Goal: Information Seeking & Learning: Check status

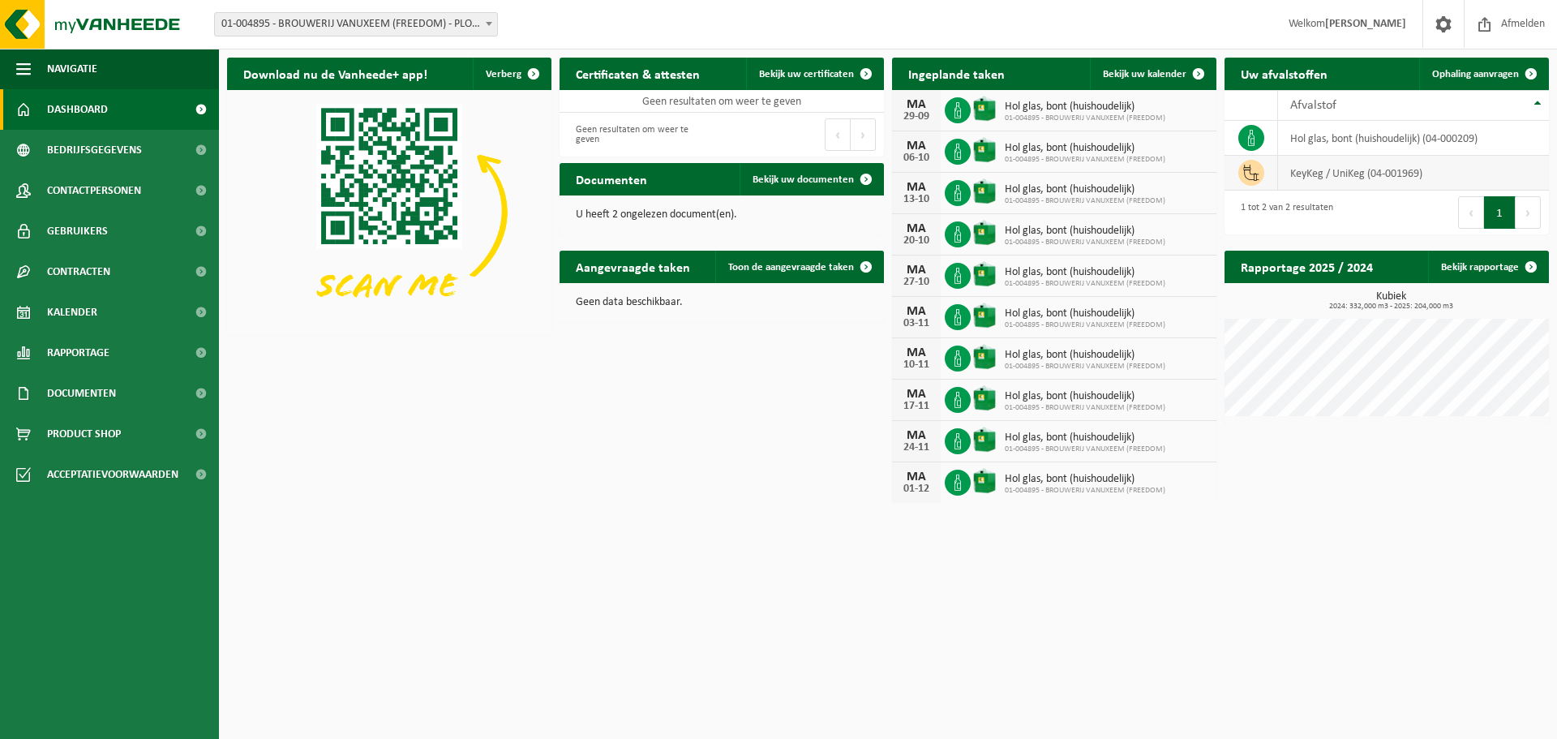
click at [1367, 179] on td "KeyKeg / UniKeg (04-001969)" at bounding box center [1413, 173] width 271 height 35
click at [1332, 178] on td "KeyKeg / UniKeg (04-001969)" at bounding box center [1413, 173] width 271 height 35
click at [1274, 176] on td at bounding box center [1251, 173] width 54 height 35
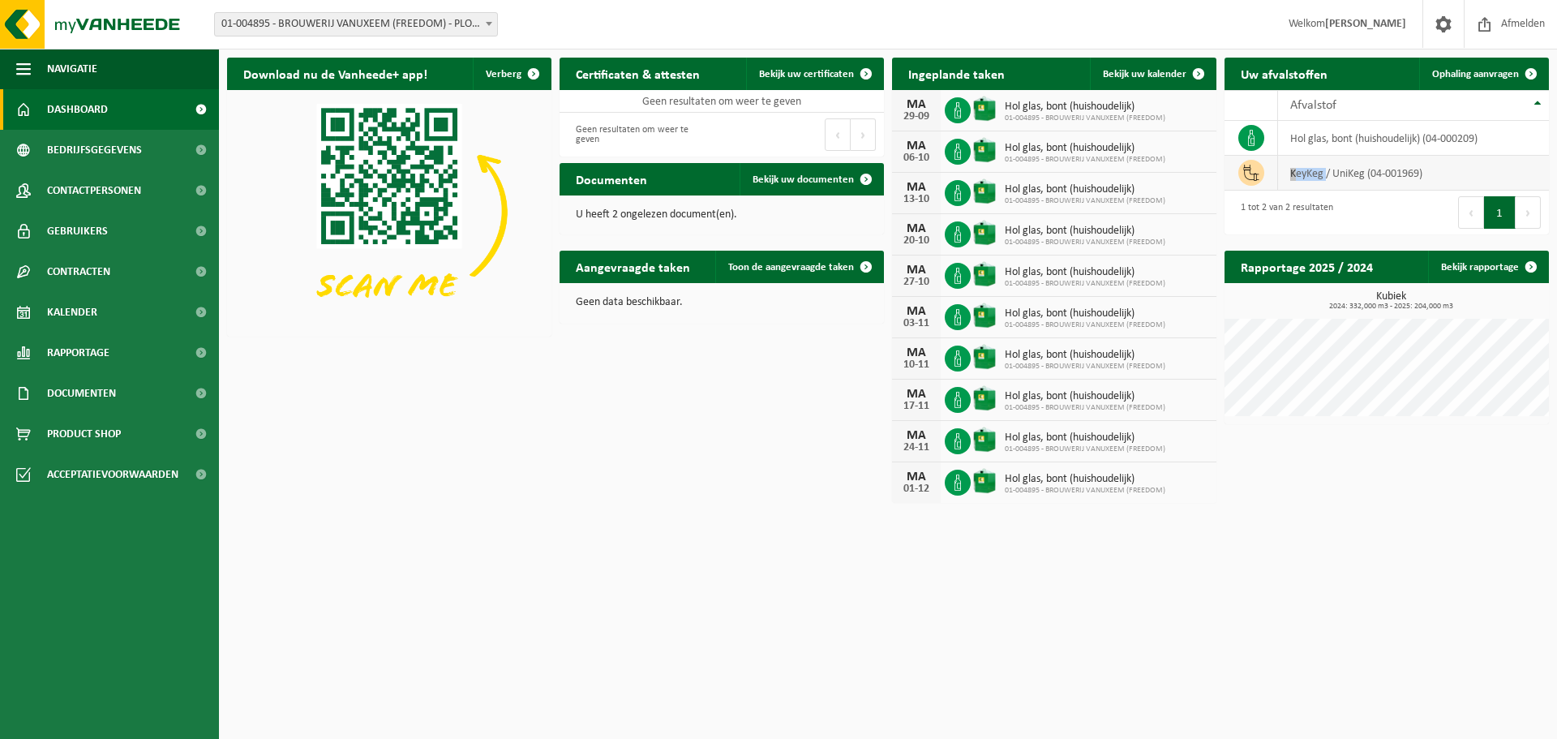
click at [1274, 176] on td at bounding box center [1251, 173] width 54 height 35
click at [1317, 174] on td "KeyKeg / UniKeg (04-001969)" at bounding box center [1413, 173] width 271 height 35
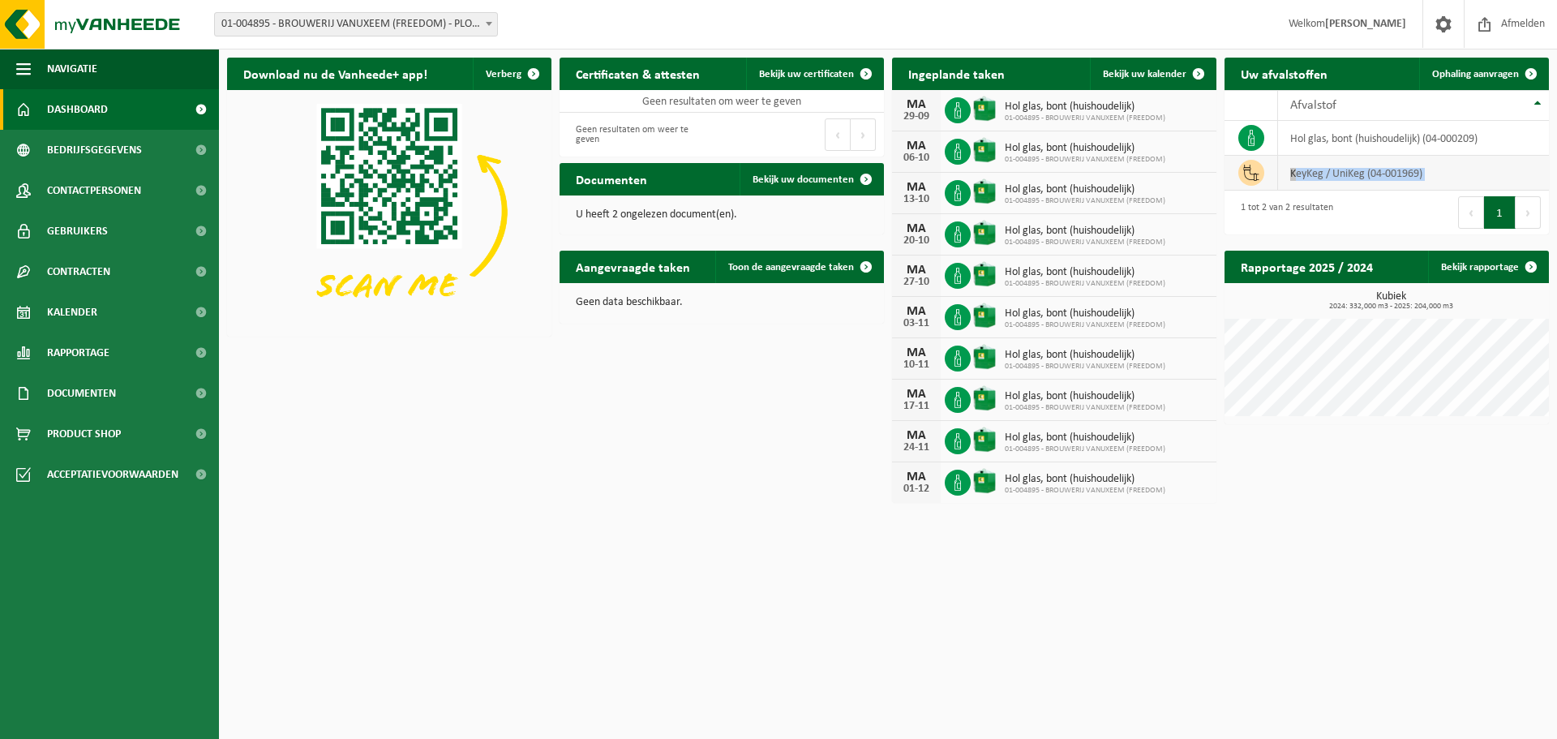
click at [1335, 182] on td "KeyKeg / UniKeg (04-001969)" at bounding box center [1413, 173] width 271 height 35
click at [1335, 173] on td "KeyKeg / UniKeg (04-001969)" at bounding box center [1413, 173] width 271 height 35
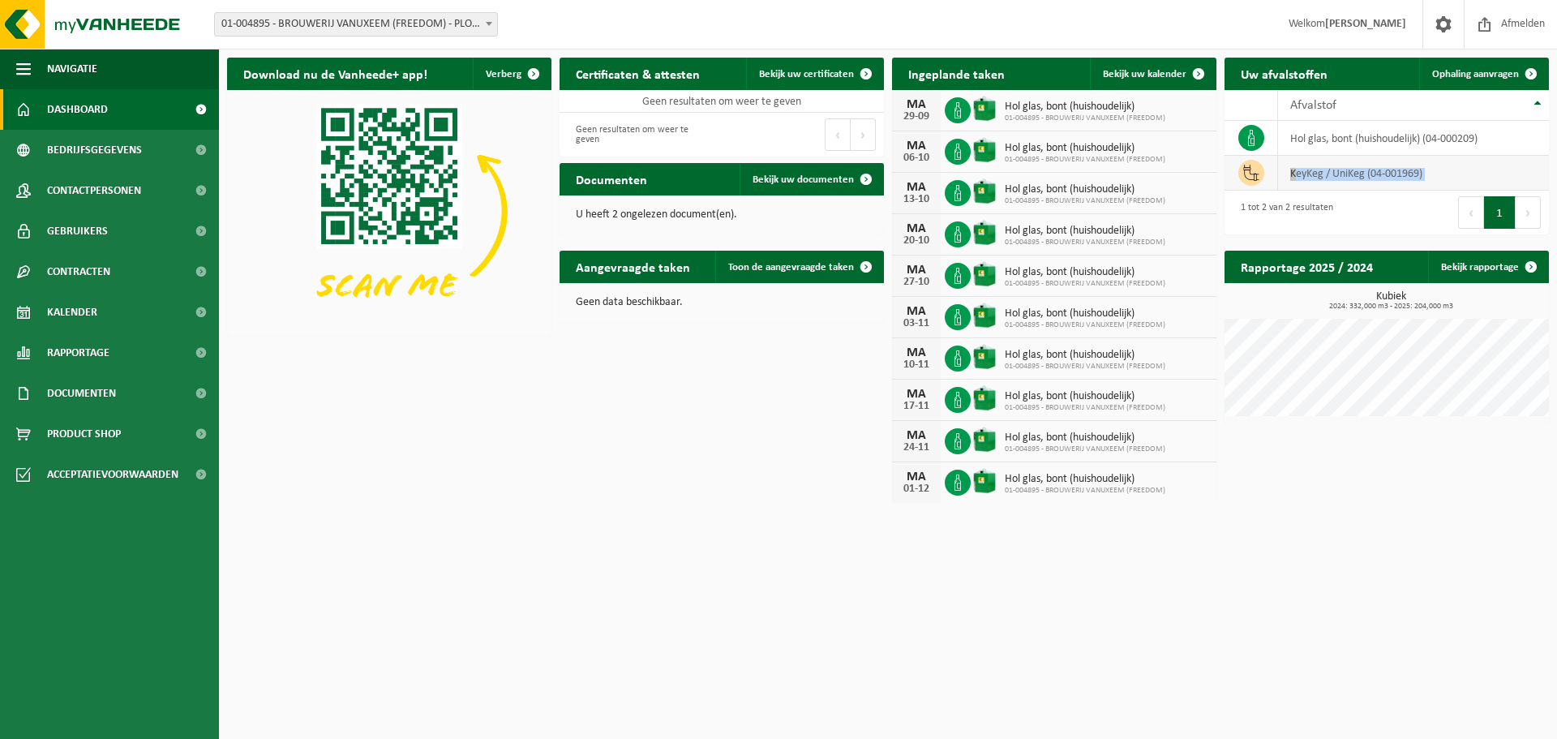
click at [1335, 173] on td "KeyKeg / UniKeg (04-001969)" at bounding box center [1413, 173] width 271 height 35
click at [1315, 174] on td "KeyKeg / UniKeg (04-001969)" at bounding box center [1413, 173] width 271 height 35
drag, startPoint x: 1315, startPoint y: 174, endPoint x: 1383, endPoint y: 176, distance: 68.1
click at [1383, 176] on td "KeyKeg / UniKeg (04-001969)" at bounding box center [1413, 173] width 271 height 35
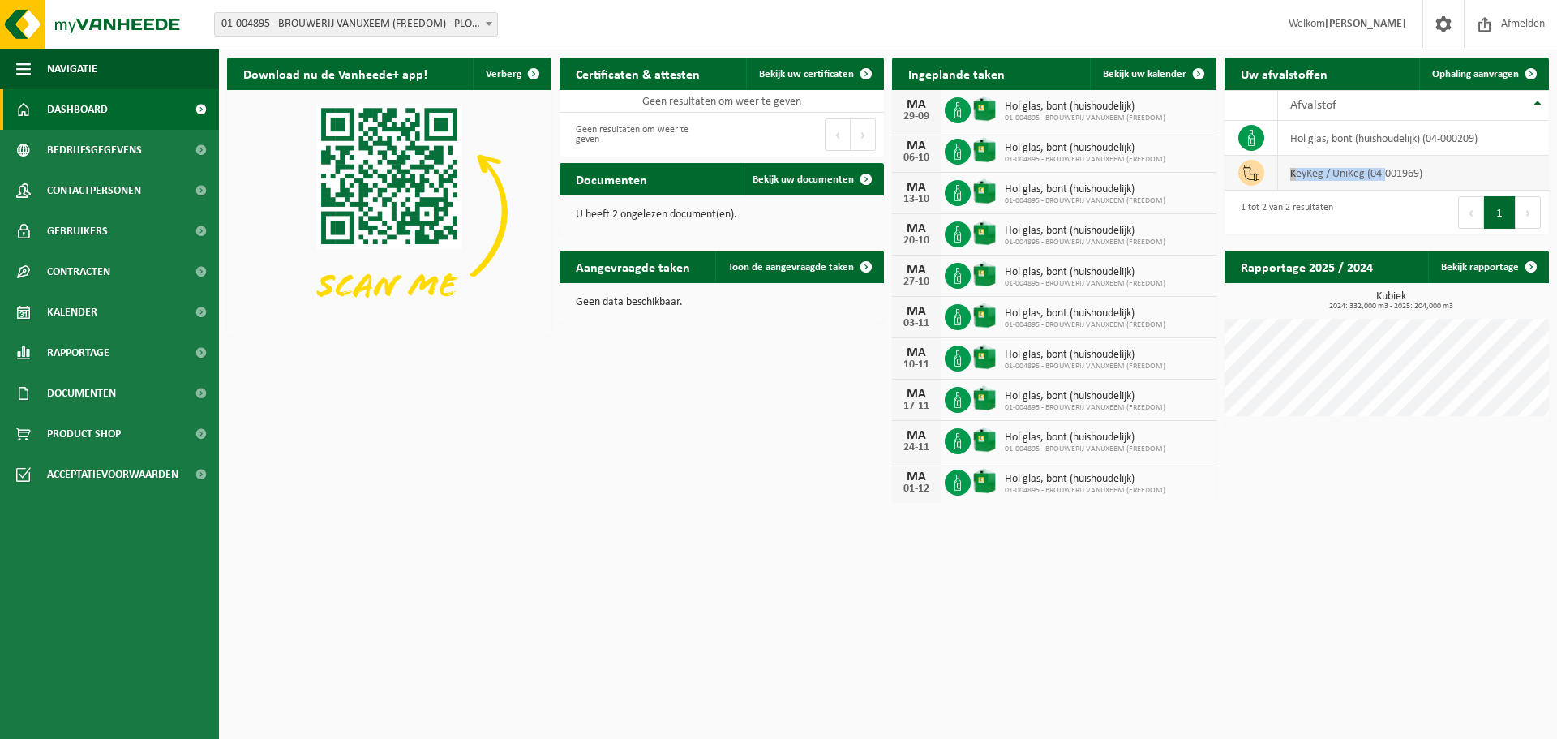
click at [1383, 176] on td "KeyKeg / UniKeg (04-001969)" at bounding box center [1413, 173] width 271 height 35
click at [1356, 182] on td "KeyKeg / UniKeg (04-001969)" at bounding box center [1413, 173] width 271 height 35
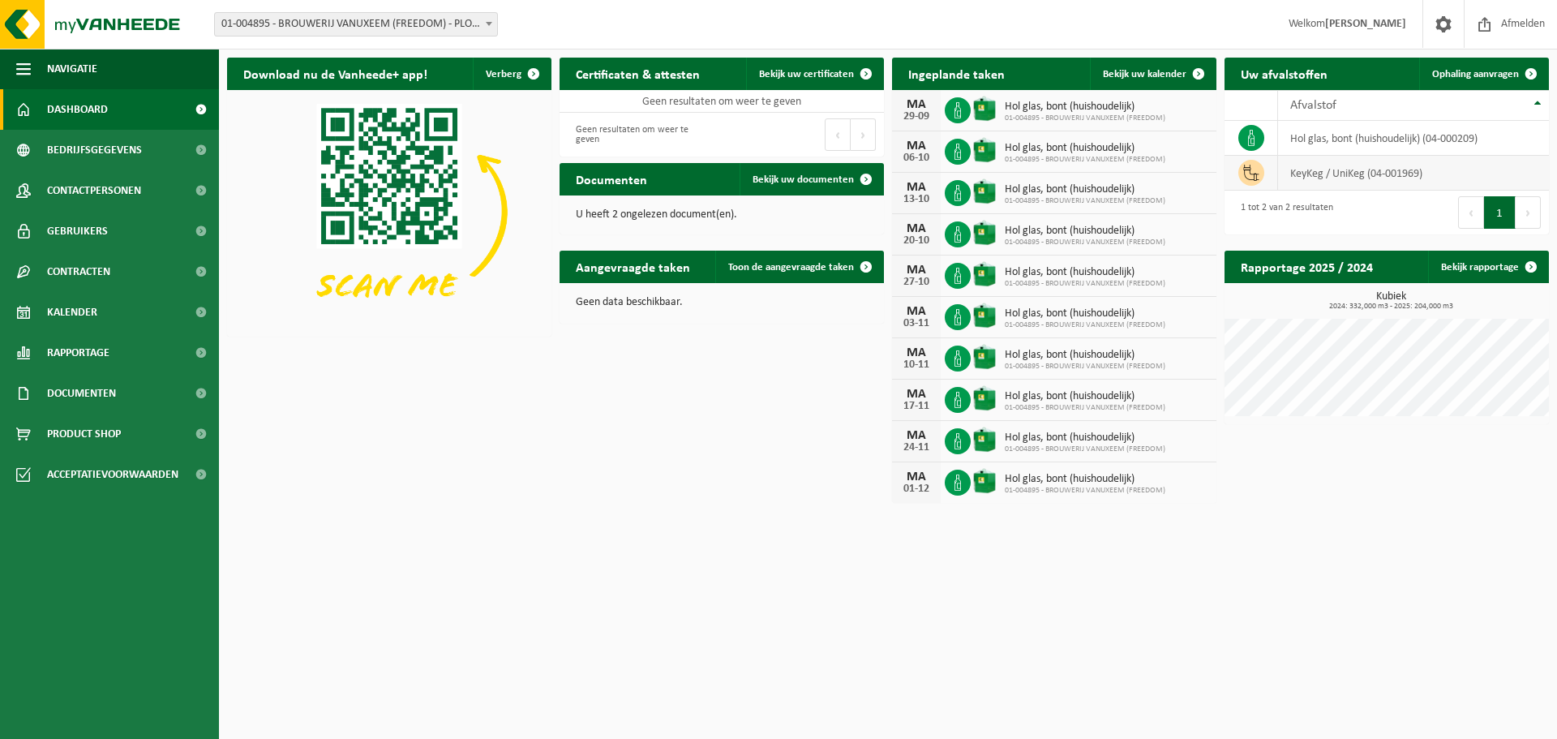
click at [1356, 177] on td "KeyKeg / UniKeg (04-001969)" at bounding box center [1413, 173] width 271 height 35
click at [1323, 178] on td "KeyKeg / UniKeg (04-001969)" at bounding box center [1413, 173] width 271 height 35
drag, startPoint x: 1323, startPoint y: 178, endPoint x: 1422, endPoint y: 178, distance: 98.9
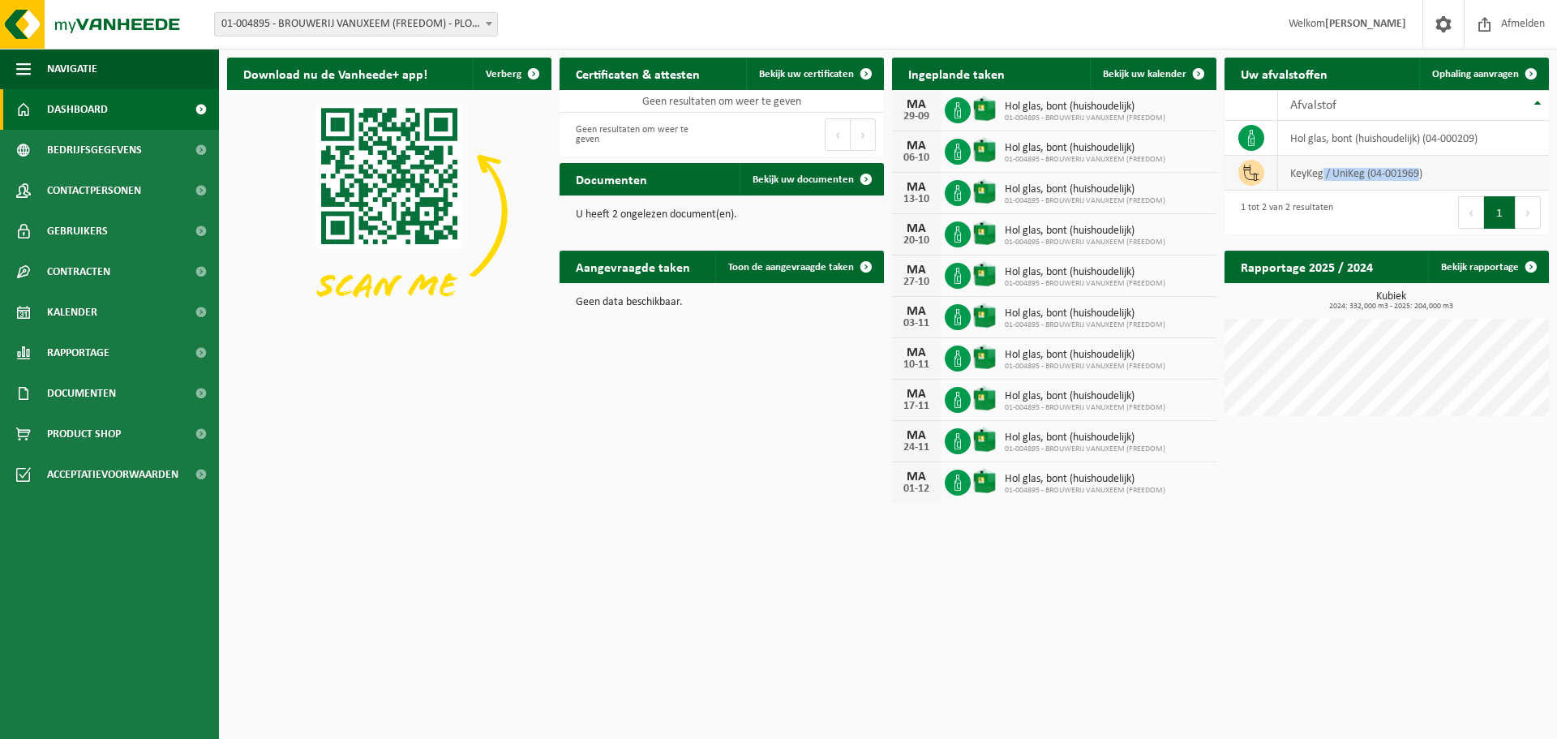
click at [1422, 178] on td "KeyKeg / UniKeg (04-001969)" at bounding box center [1413, 173] width 271 height 35
click at [799, 181] on span "Bekijk uw documenten" at bounding box center [802, 179] width 101 height 11
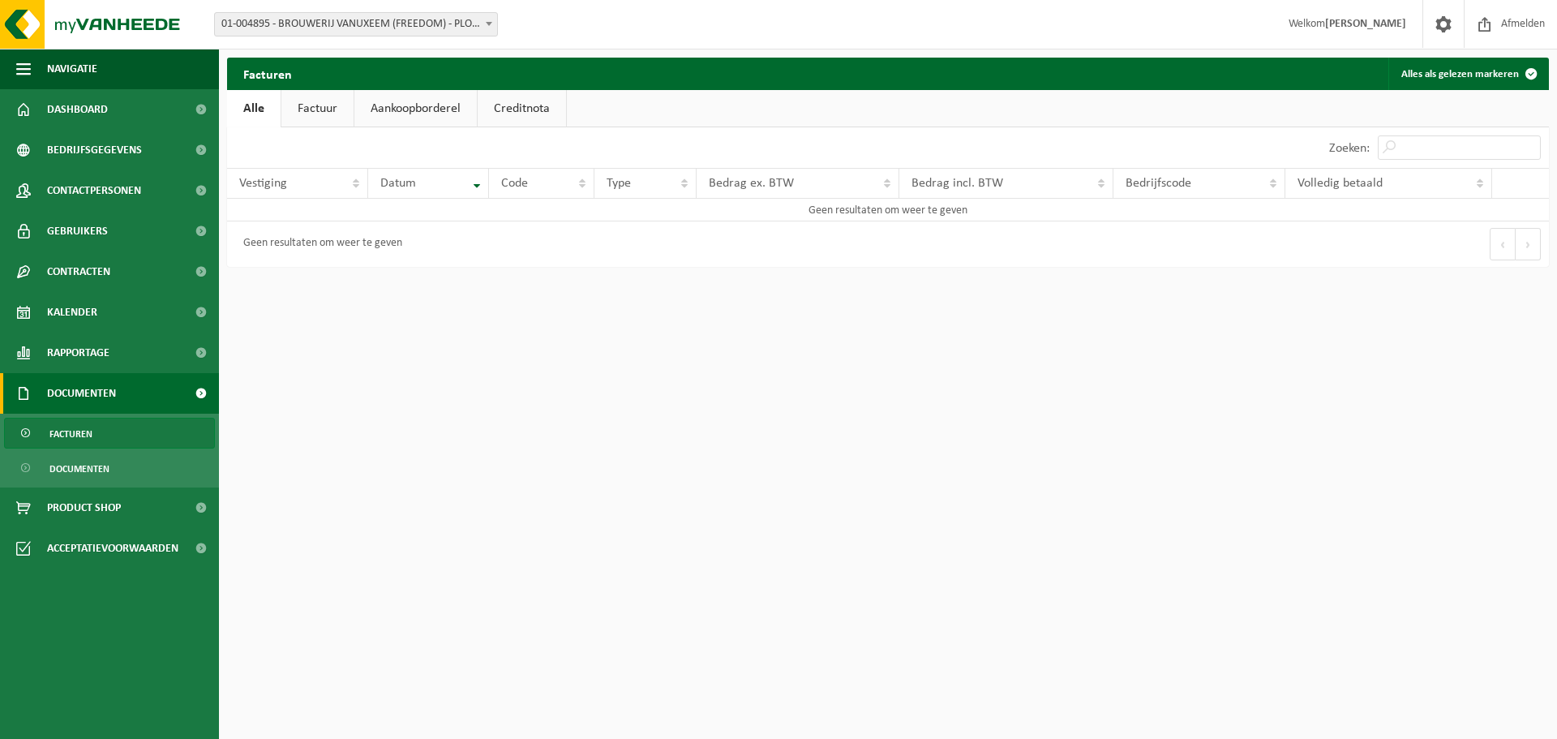
click at [341, 110] on link "Factuur" at bounding box center [317, 108] width 72 height 37
click at [388, 110] on link "Aankoopborderel" at bounding box center [417, 108] width 122 height 37
click at [503, 114] on link "Creditnota" at bounding box center [529, 108] width 88 height 37
click at [256, 102] on link "Alle" at bounding box center [253, 108] width 53 height 37
click at [91, 343] on span "Rapportage" at bounding box center [78, 352] width 62 height 41
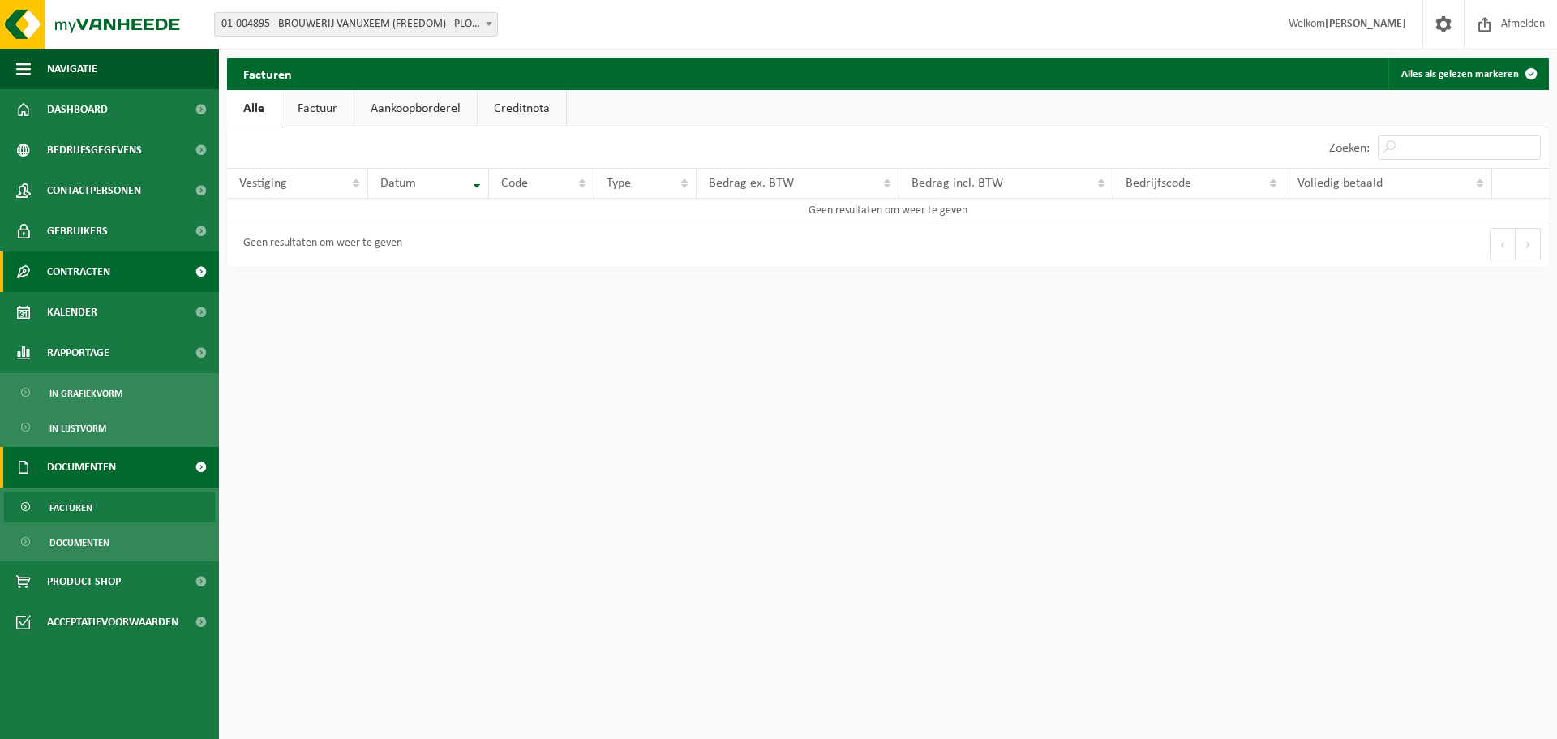
click at [108, 269] on span "Contracten" at bounding box center [78, 271] width 63 height 41
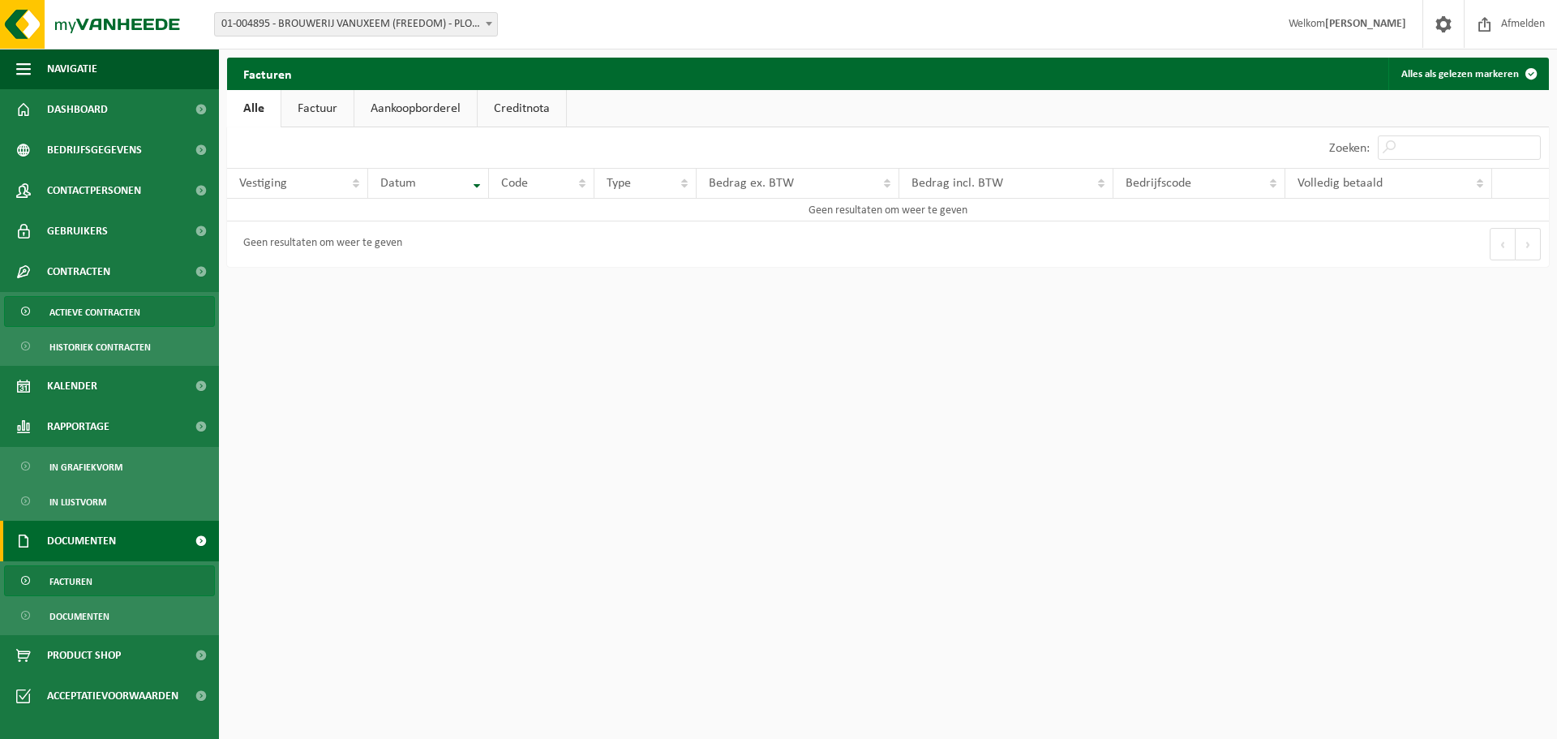
click at [113, 311] on span "Actieve contracten" at bounding box center [94, 312] width 91 height 31
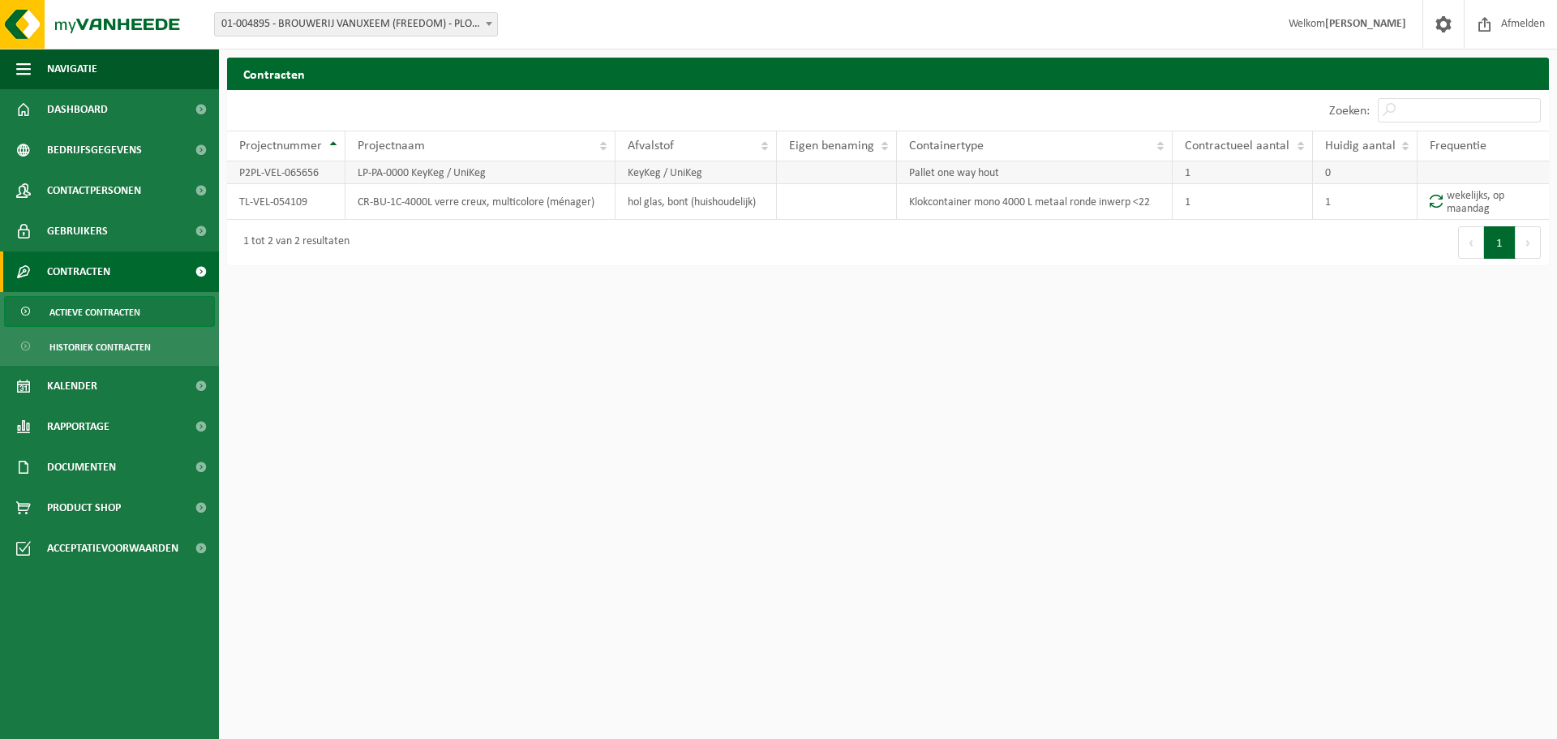
click at [1196, 171] on td "1" at bounding box center [1241, 172] width 139 height 23
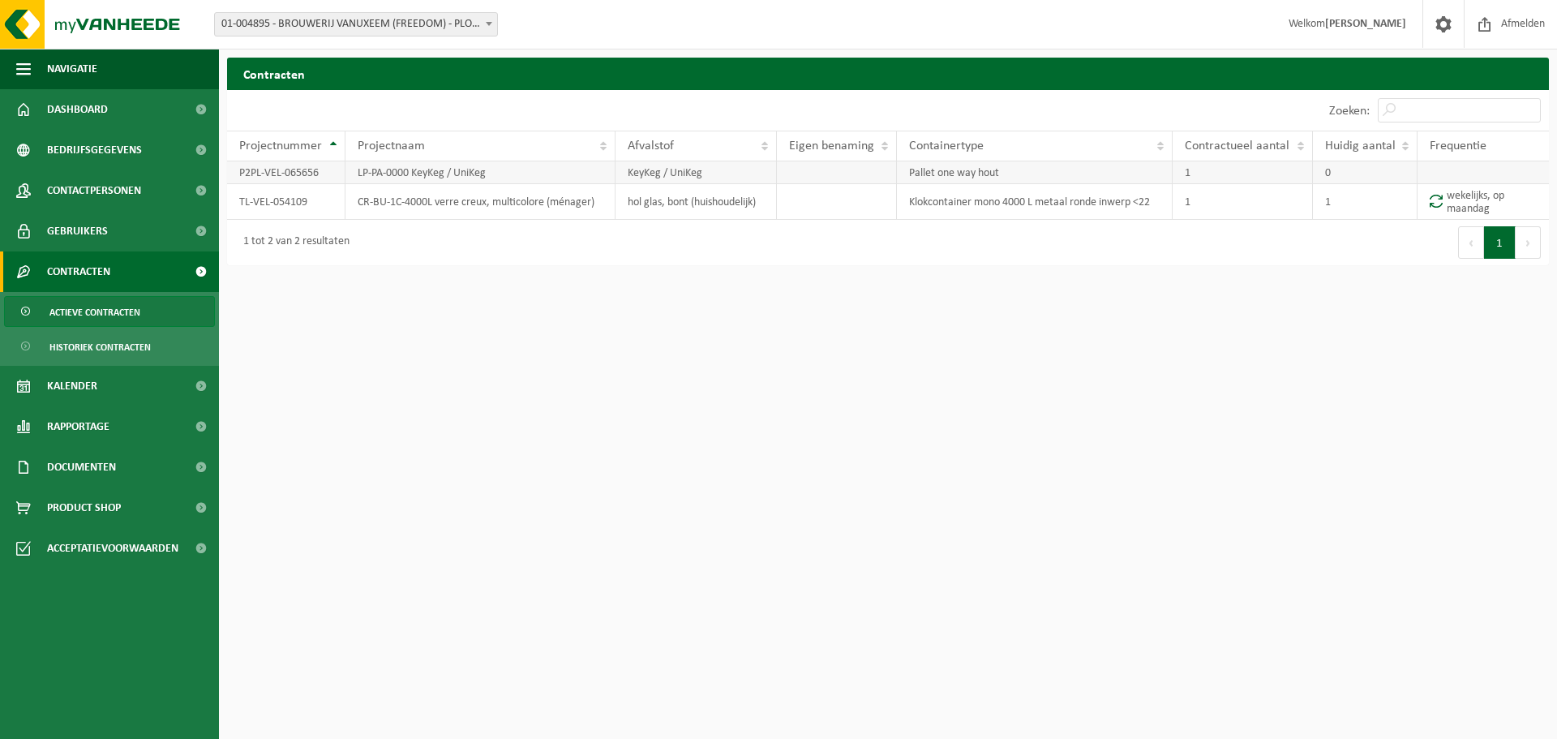
click at [1334, 181] on td "0" at bounding box center [1365, 172] width 105 height 23
click at [1334, 177] on td "0" at bounding box center [1365, 172] width 105 height 23
drag, startPoint x: 1334, startPoint y: 177, endPoint x: 1207, endPoint y: 174, distance: 126.5
click at [1209, 174] on tr "P2PL-VEL-065656 LP-PA-0000 KeyKeg / UniKeg KeyKeg / UniKeg Pallet one way hout …" at bounding box center [888, 172] width 1322 height 23
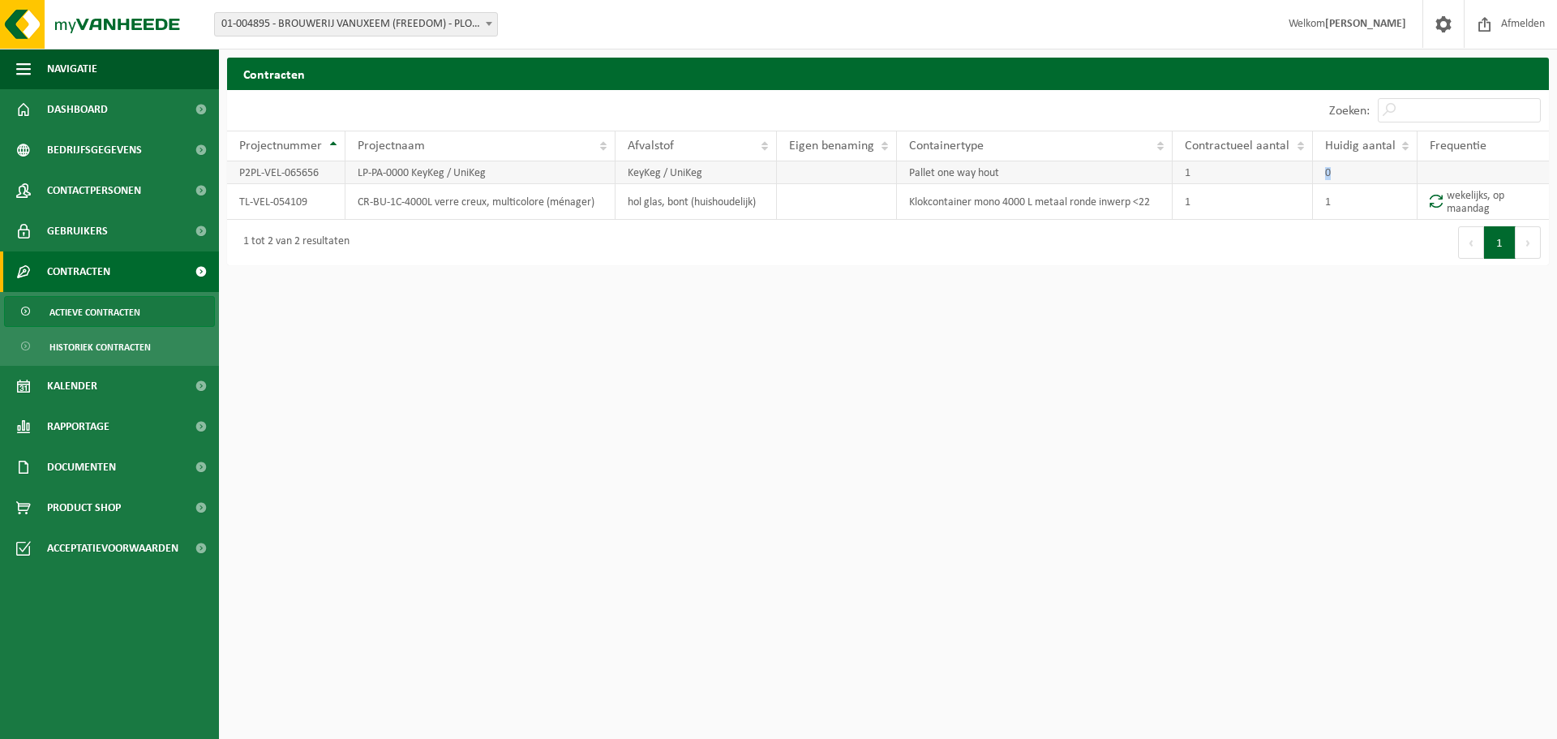
click at [1197, 174] on td "1" at bounding box center [1241, 172] width 139 height 23
click at [1192, 174] on td "1" at bounding box center [1241, 172] width 139 height 23
click at [1186, 174] on td "1" at bounding box center [1241, 172] width 139 height 23
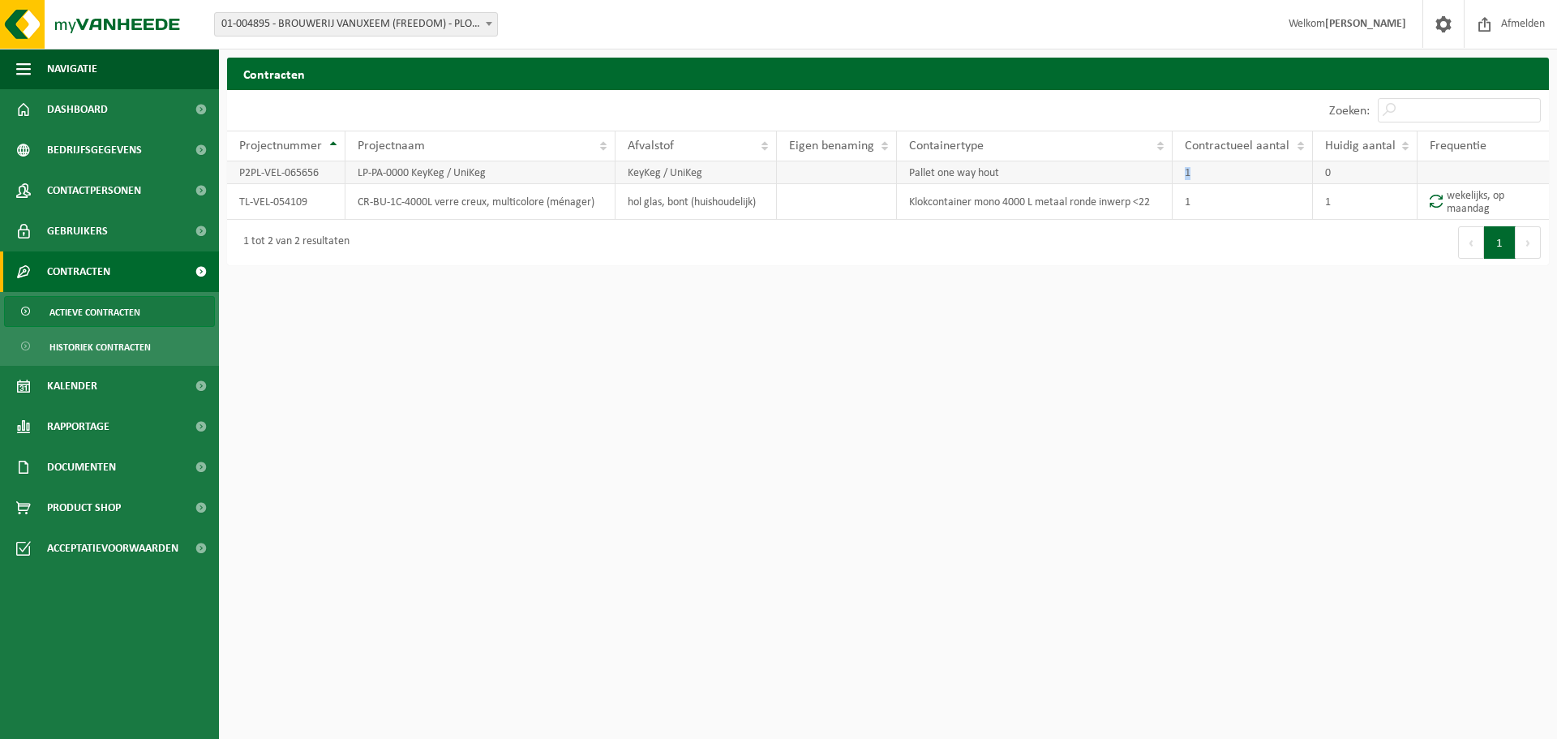
drag, startPoint x: 1186, startPoint y: 174, endPoint x: 1198, endPoint y: 174, distance: 12.2
click at [1198, 174] on td "1" at bounding box center [1241, 172] width 139 height 23
